Goal: Complete application form

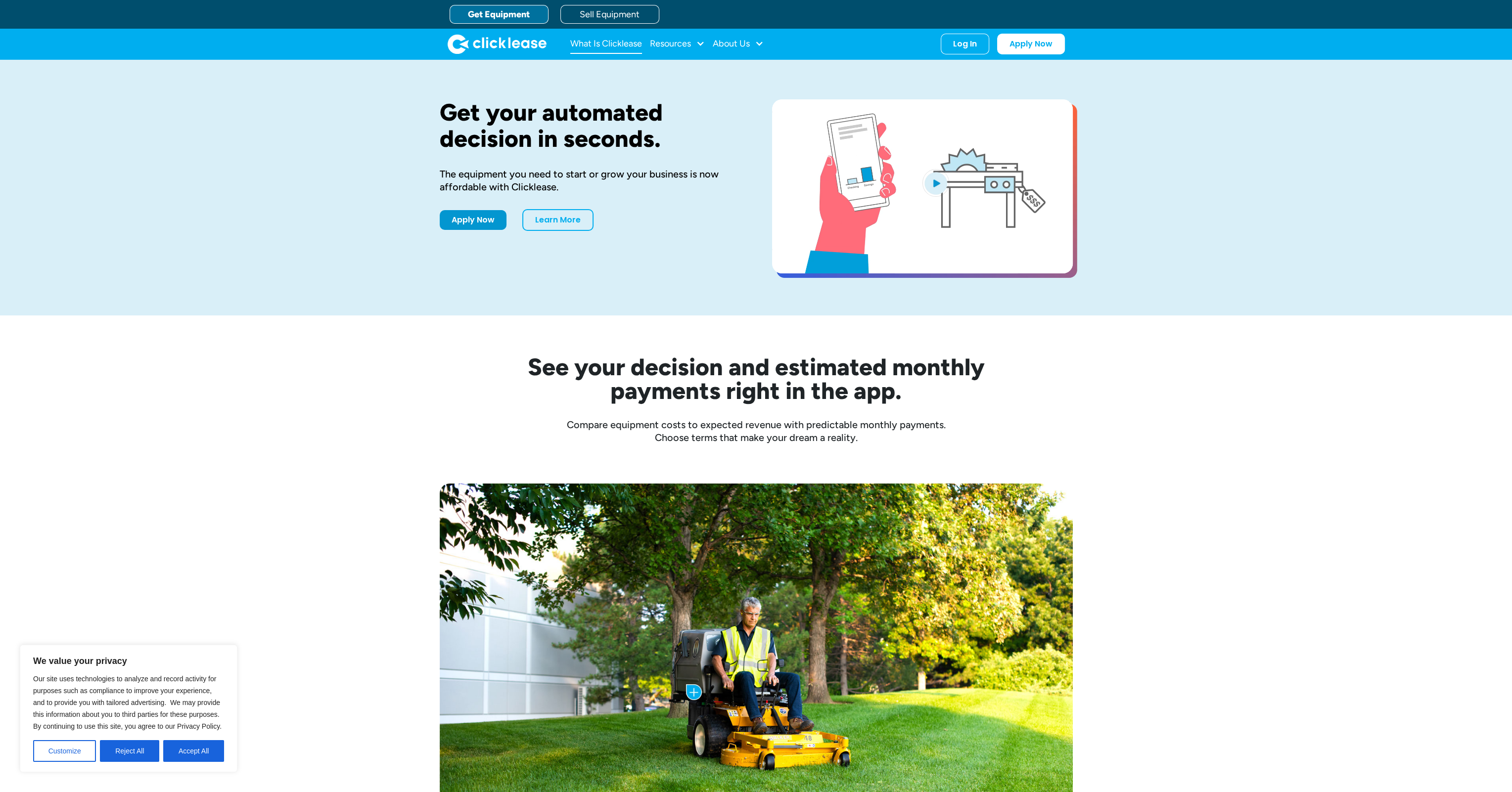
click at [596, 42] on link "What Is Clicklease" at bounding box center [606, 44] width 72 height 20
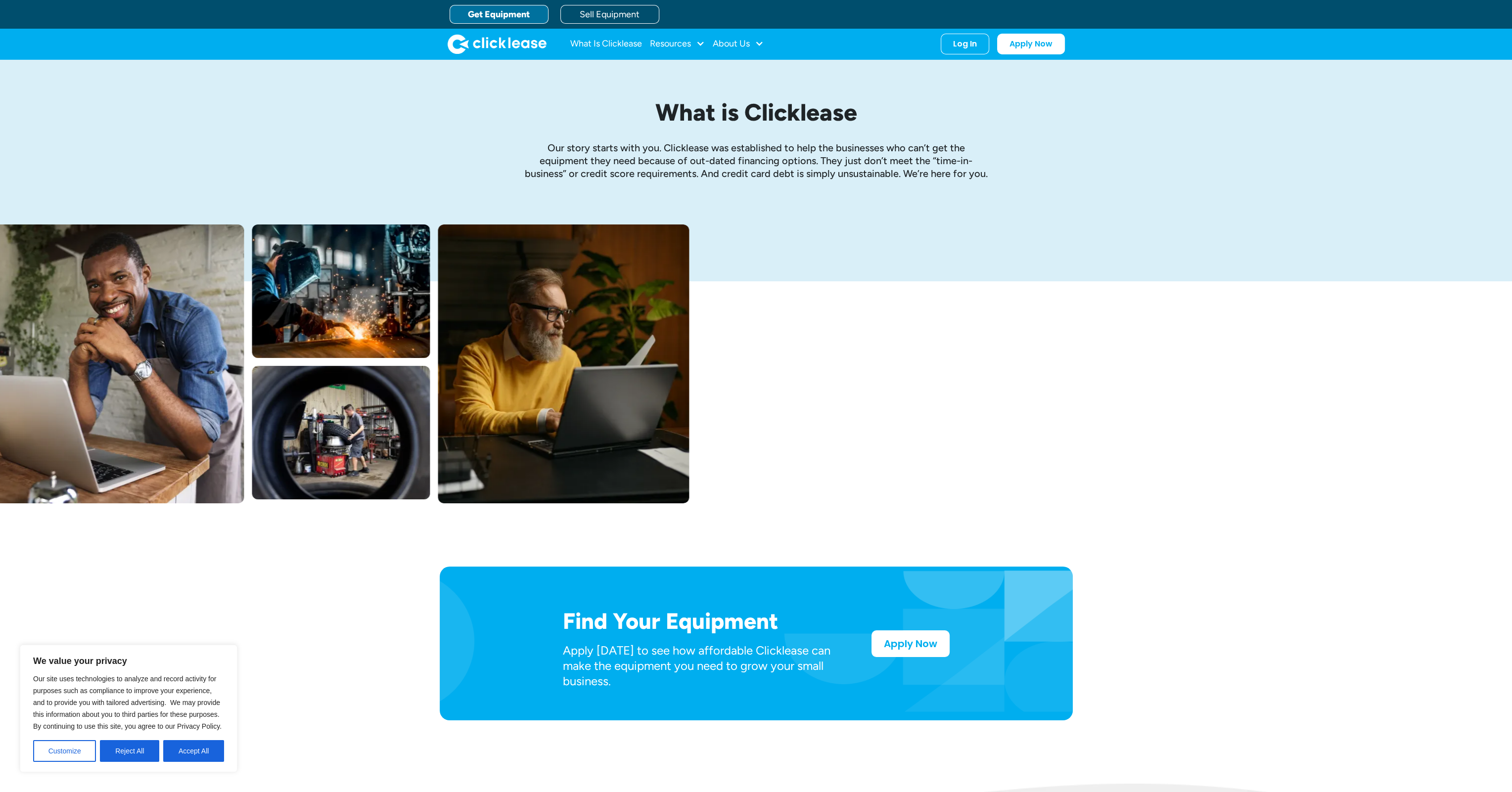
click at [502, 10] on link "Get Equipment" at bounding box center [499, 14] width 99 height 19
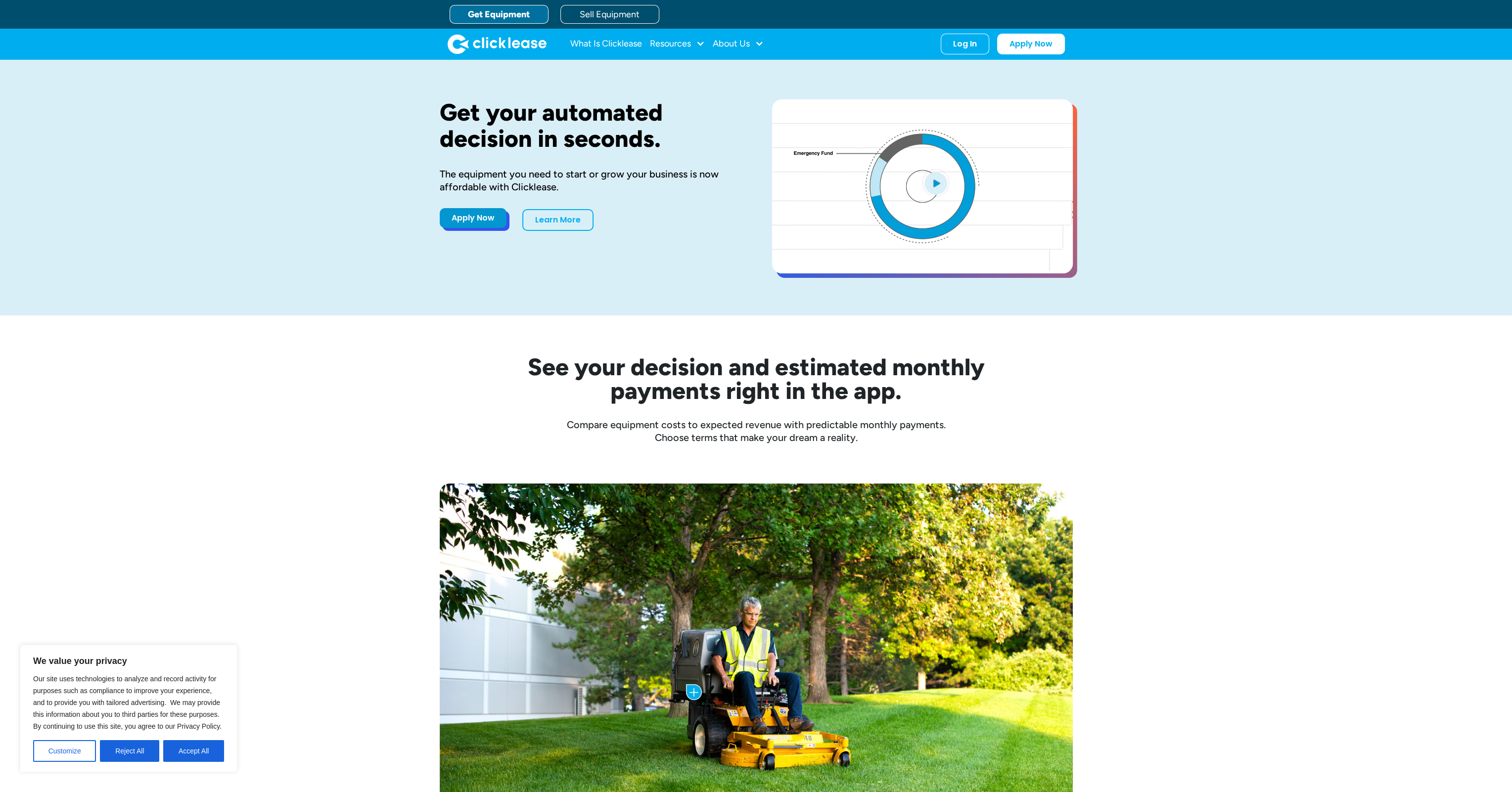
click at [484, 215] on link "Apply Now" at bounding box center [473, 218] width 67 height 20
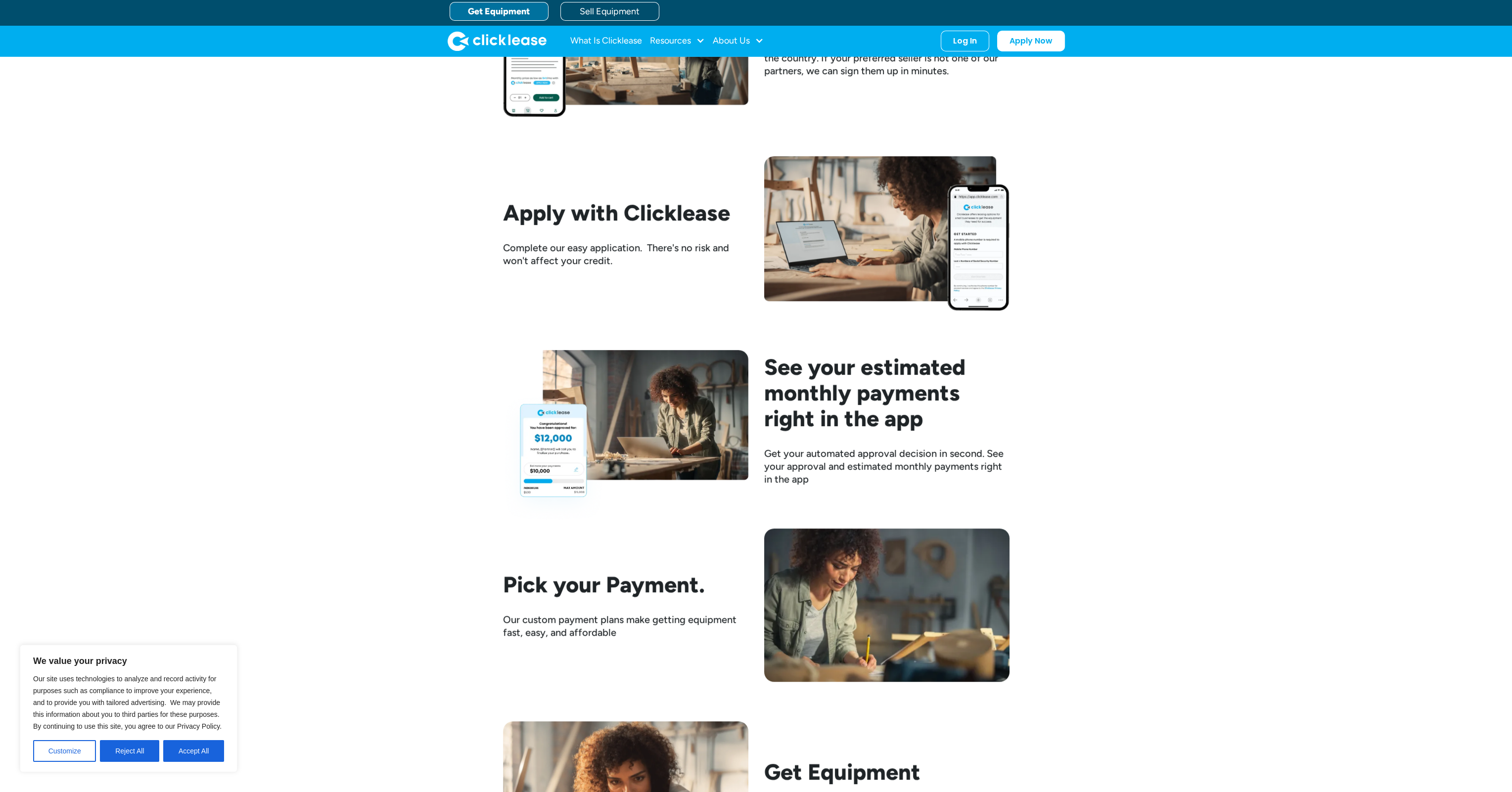
scroll to position [1038, 0]
